Goal: Task Accomplishment & Management: Use online tool/utility

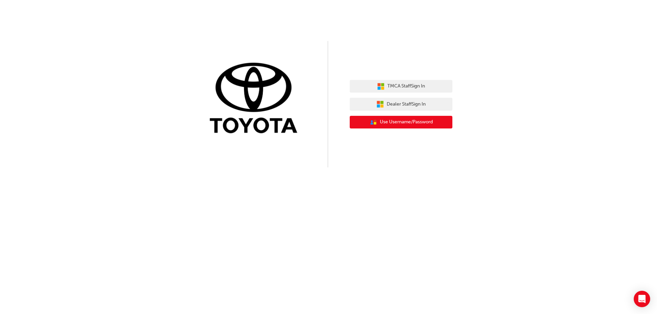
click at [447, 126] on button "User Authentication Icon - Blue Person, Gold Lock Use Username/Password" at bounding box center [400, 122] width 103 height 13
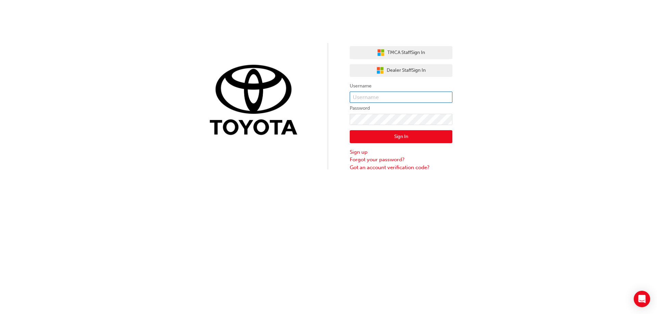
type input "[PERSON_NAME].Peace"
click at [404, 94] on input "[PERSON_NAME].Peace" at bounding box center [400, 98] width 103 height 12
drag, startPoint x: 404, startPoint y: 94, endPoint x: 279, endPoint y: 77, distance: 126.3
click at [279, 77] on div "TMCA Staff Sign In Dealer Staff Sign In Username [PERSON_NAME].Peace Password S…" at bounding box center [328, 85] width 657 height 171
type input "Sofia.Blogna"
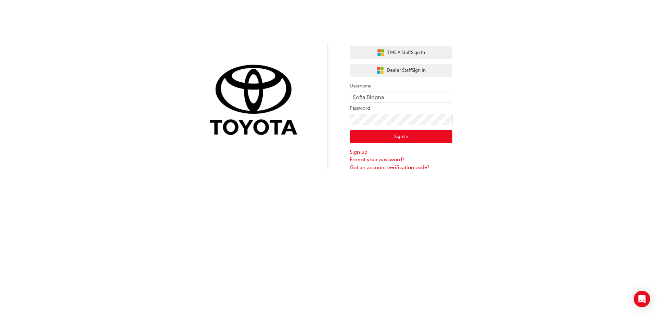
click at [342, 117] on div "TMCA Staff Sign In Dealer Staff Sign In Username [PERSON_NAME].Blogna Password …" at bounding box center [328, 85] width 657 height 171
click button "Sign In" at bounding box center [400, 136] width 103 height 13
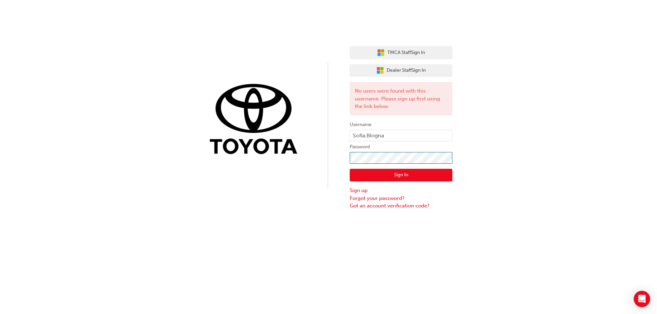
click at [294, 168] on div "TMCA Staff Sign In Dealer Staff Sign In No users were found with this username.…" at bounding box center [328, 105] width 657 height 210
click button "Sign In" at bounding box center [400, 175] width 103 height 13
click at [292, 169] on div "TMCA Staff Sign In Dealer Staff Sign In No users were found with this username.…" at bounding box center [328, 105] width 657 height 210
drag, startPoint x: 418, startPoint y: 138, endPoint x: 410, endPoint y: 140, distance: 7.8
click at [416, 138] on input "Sofia.Blogna" at bounding box center [400, 136] width 103 height 12
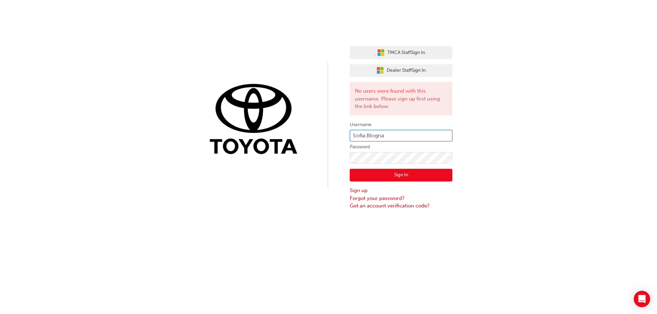
drag, startPoint x: 377, startPoint y: 136, endPoint x: 315, endPoint y: 153, distance: 64.8
click at [315, 153] on div "TMCA Staff Sign In Dealer Staff Sign In No users were found with this username.…" at bounding box center [328, 105] width 657 height 210
type input "Sofia.Blogna"
click at [375, 172] on button "Sign In" at bounding box center [400, 175] width 103 height 13
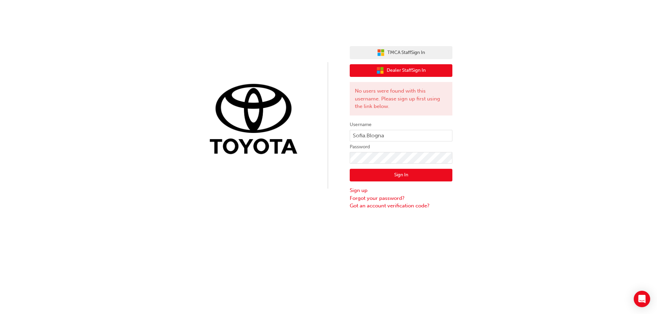
click at [435, 74] on button "Dealer Staff Sign In" at bounding box center [400, 70] width 103 height 13
